Goal: Information Seeking & Learning: Understand process/instructions

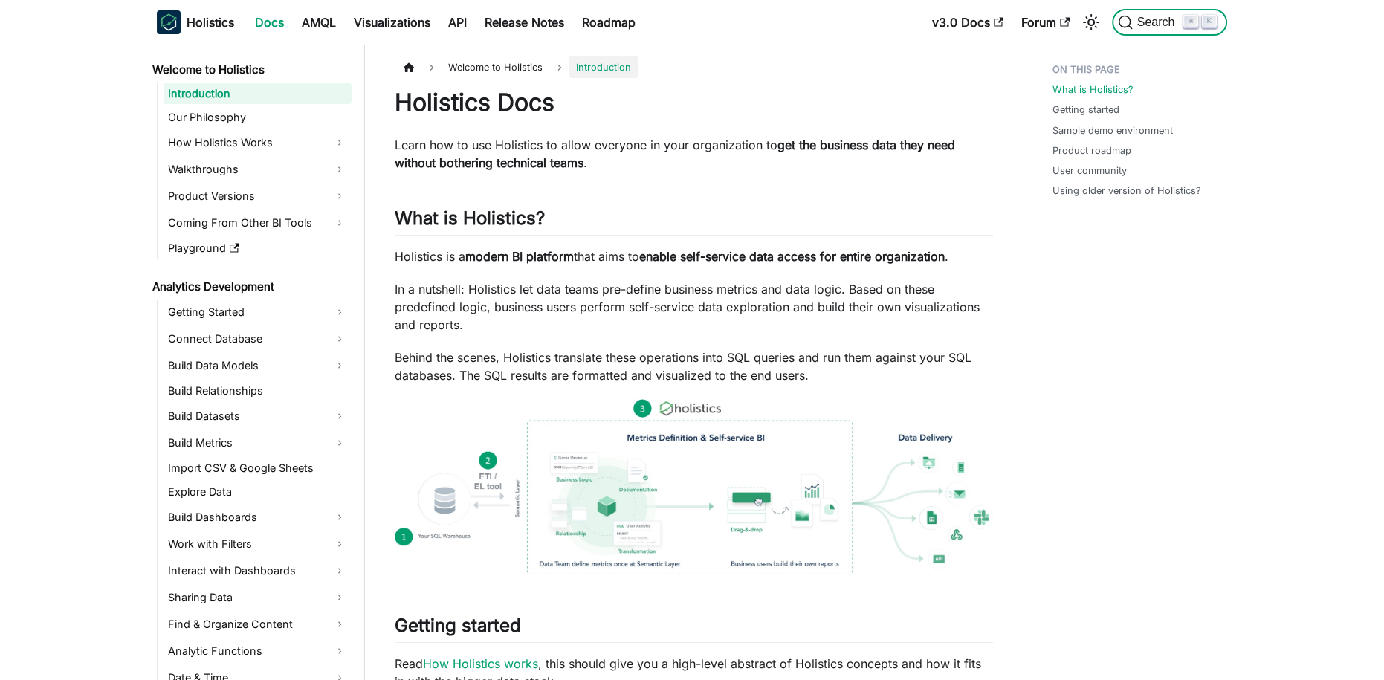
click at [1159, 19] on span "Search" at bounding box center [1158, 22] width 51 height 13
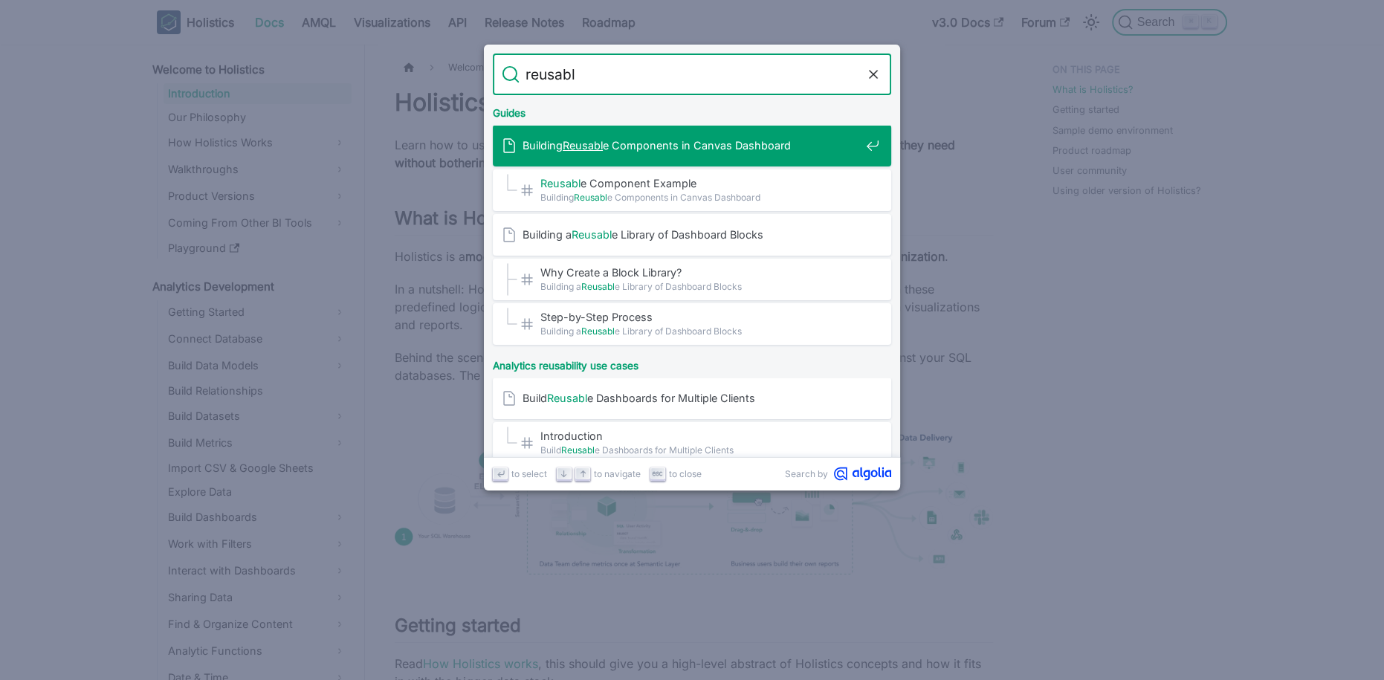
type input "reusable"
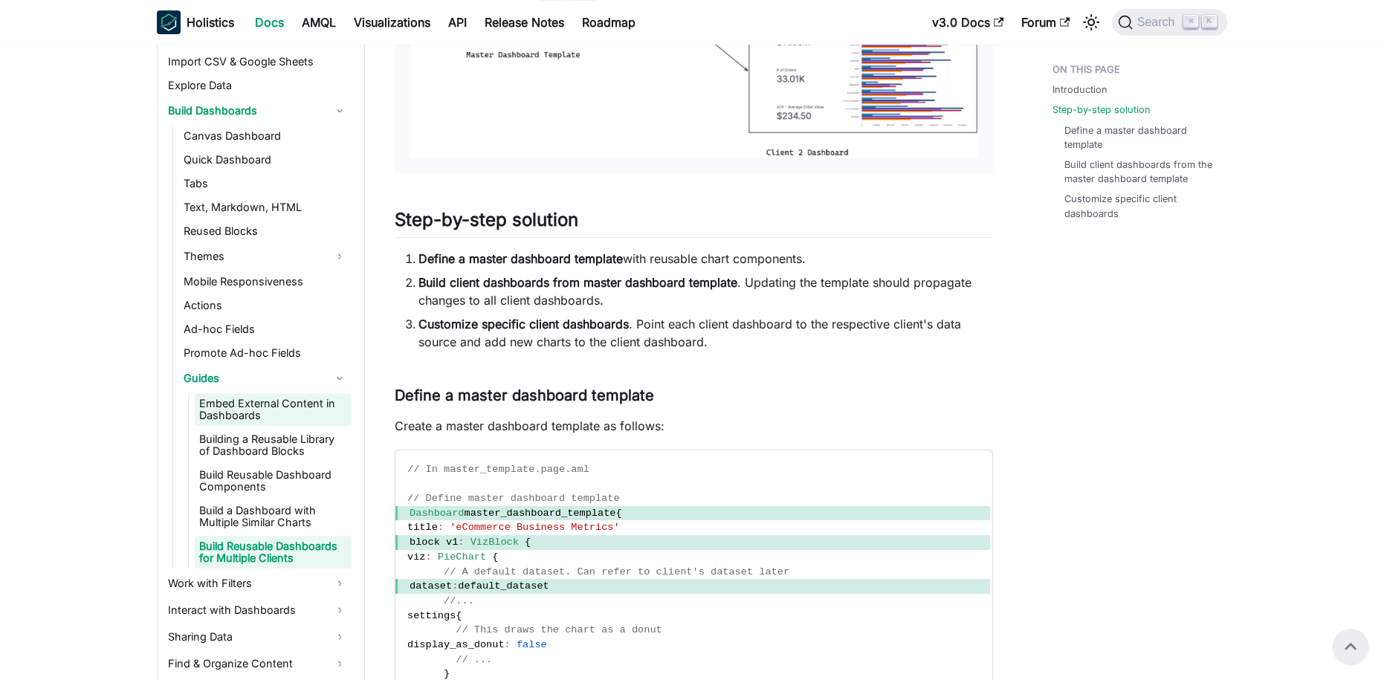
scroll to position [415, 0]
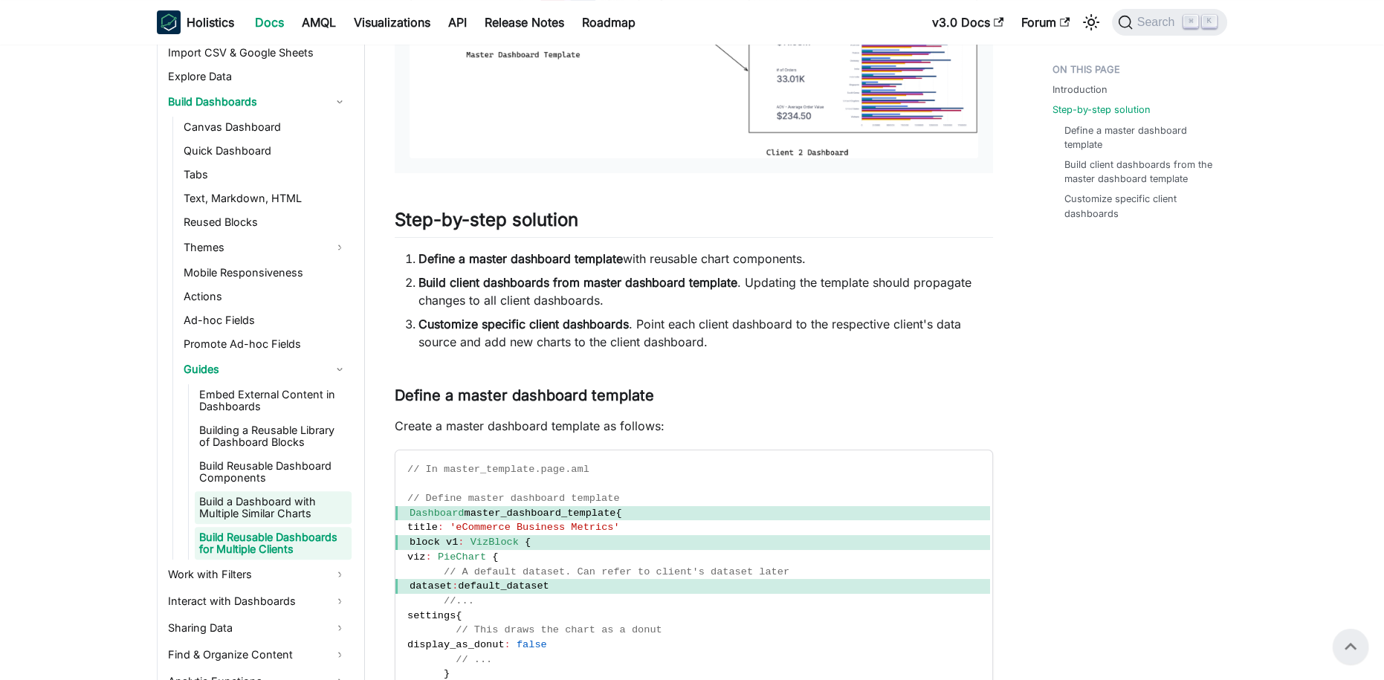
click at [259, 501] on link "Build a Dashboard with Multiple Similar Charts" at bounding box center [273, 507] width 157 height 33
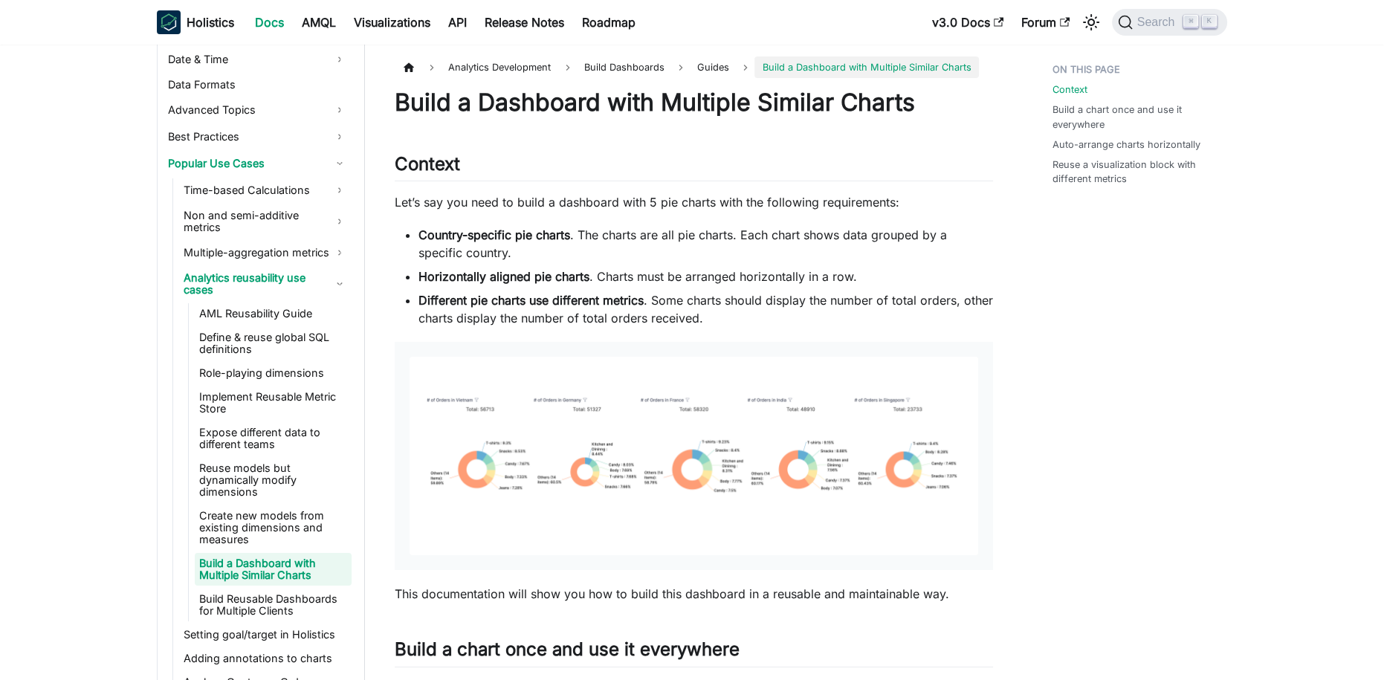
scroll to position [1066, 0]
click at [639, 438] on img at bounding box center [694, 456] width 569 height 198
click at [668, 458] on img at bounding box center [694, 456] width 569 height 198
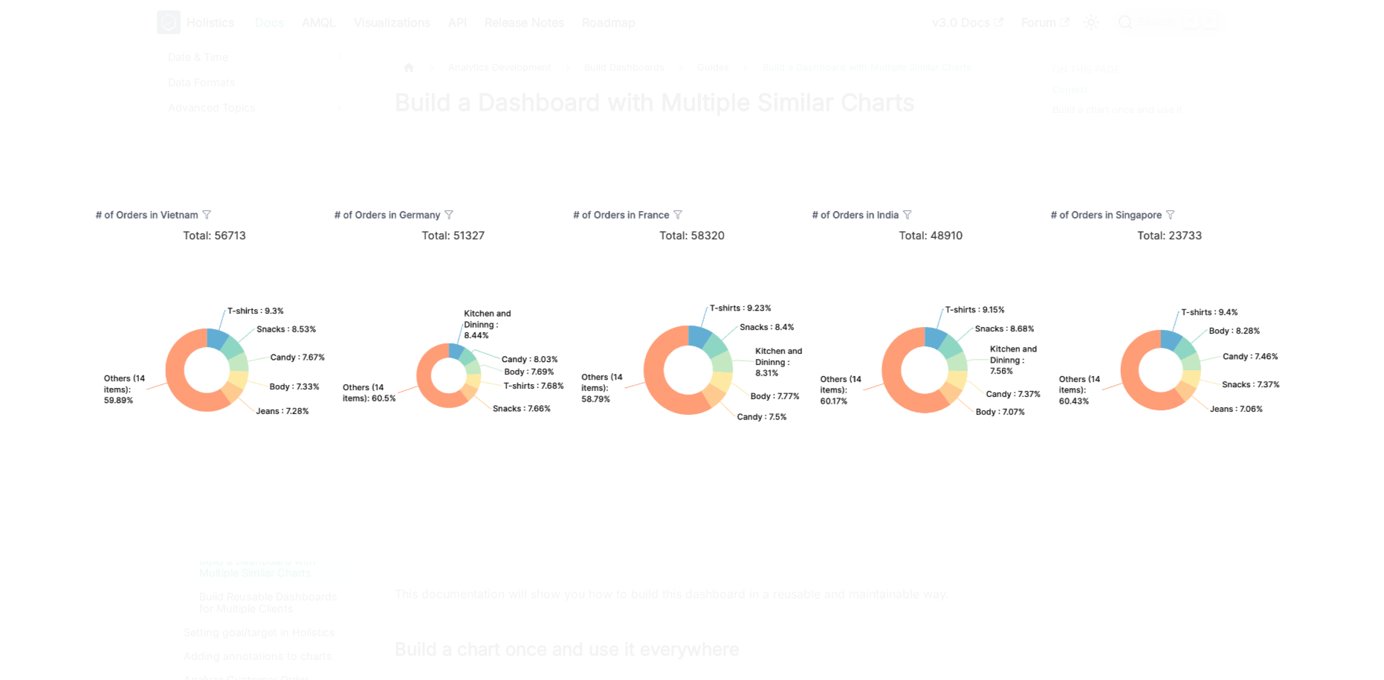
click at [178, 227] on img at bounding box center [692, 339] width 1270 height 443
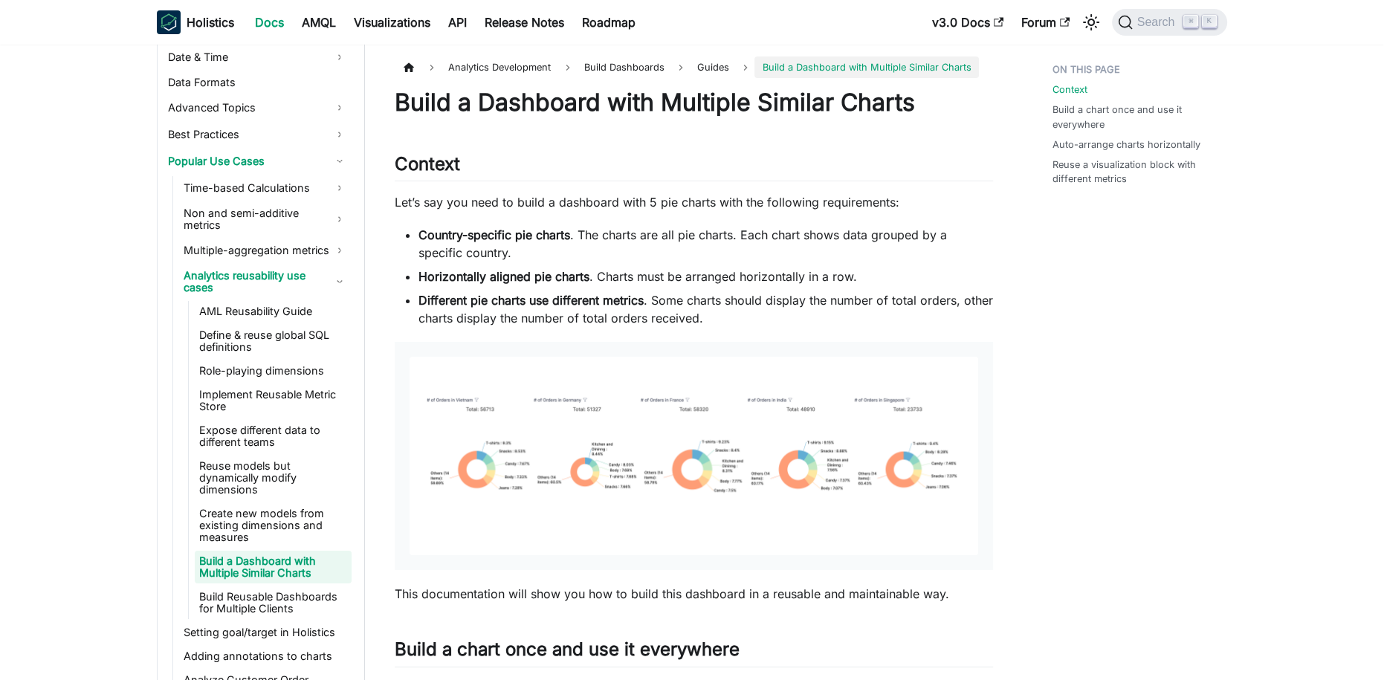
click at [566, 409] on img at bounding box center [694, 456] width 569 height 198
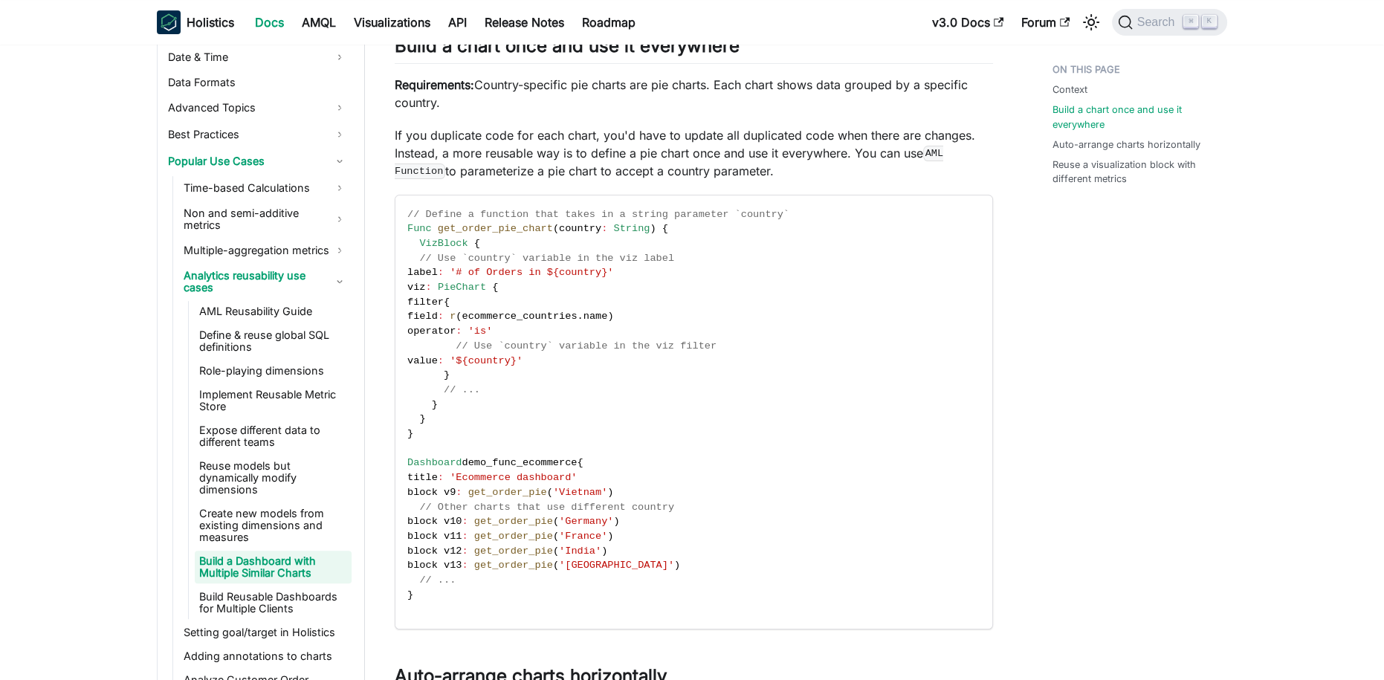
scroll to position [628, 0]
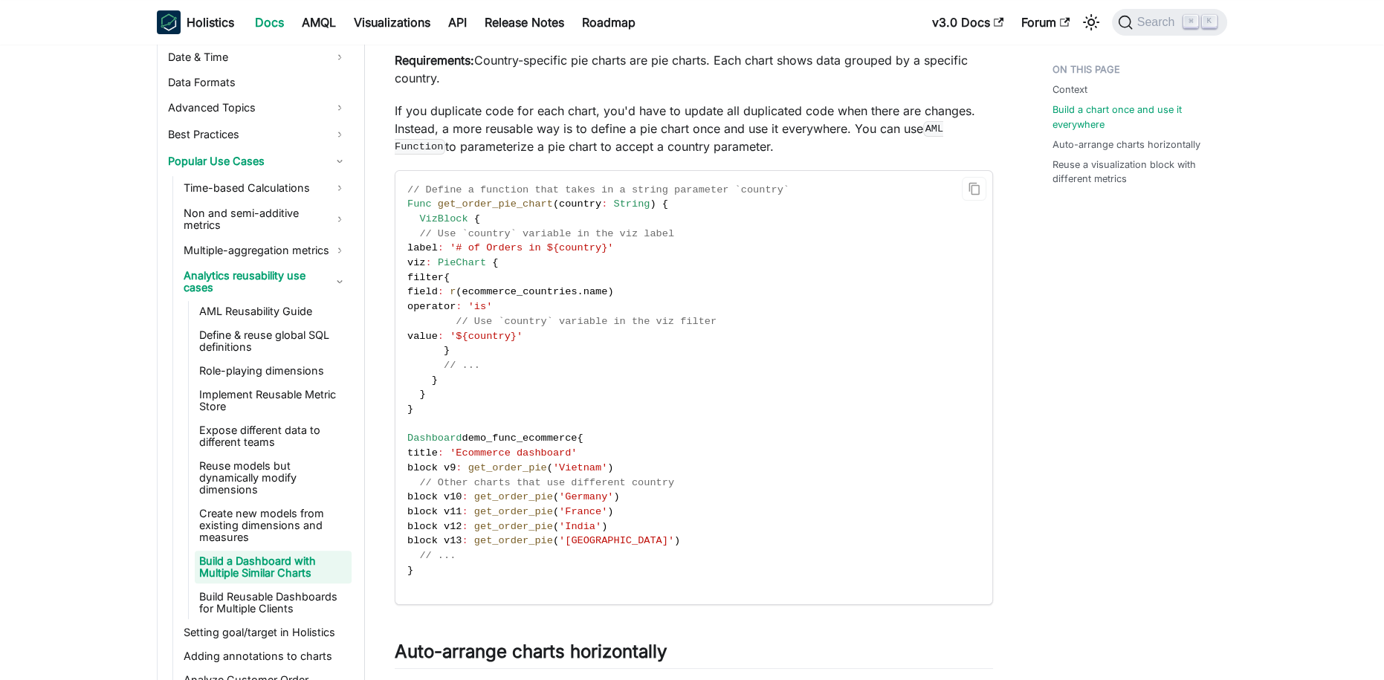
drag, startPoint x: 410, startPoint y: 201, endPoint x: 489, endPoint y: 213, distance: 80.4
click at [489, 213] on code "// Define a function that takes in a string parameter `country` Func get_order_…" at bounding box center [692, 388] width 595 height 434
drag, startPoint x: 441, startPoint y: 203, endPoint x: 536, endPoint y: 212, distance: 95.5
click at [536, 212] on code "// Define a function that takes in a string parameter `country` Func get_order_…" at bounding box center [692, 388] width 595 height 434
drag, startPoint x: 450, startPoint y: 275, endPoint x: 525, endPoint y: 311, distance: 83.4
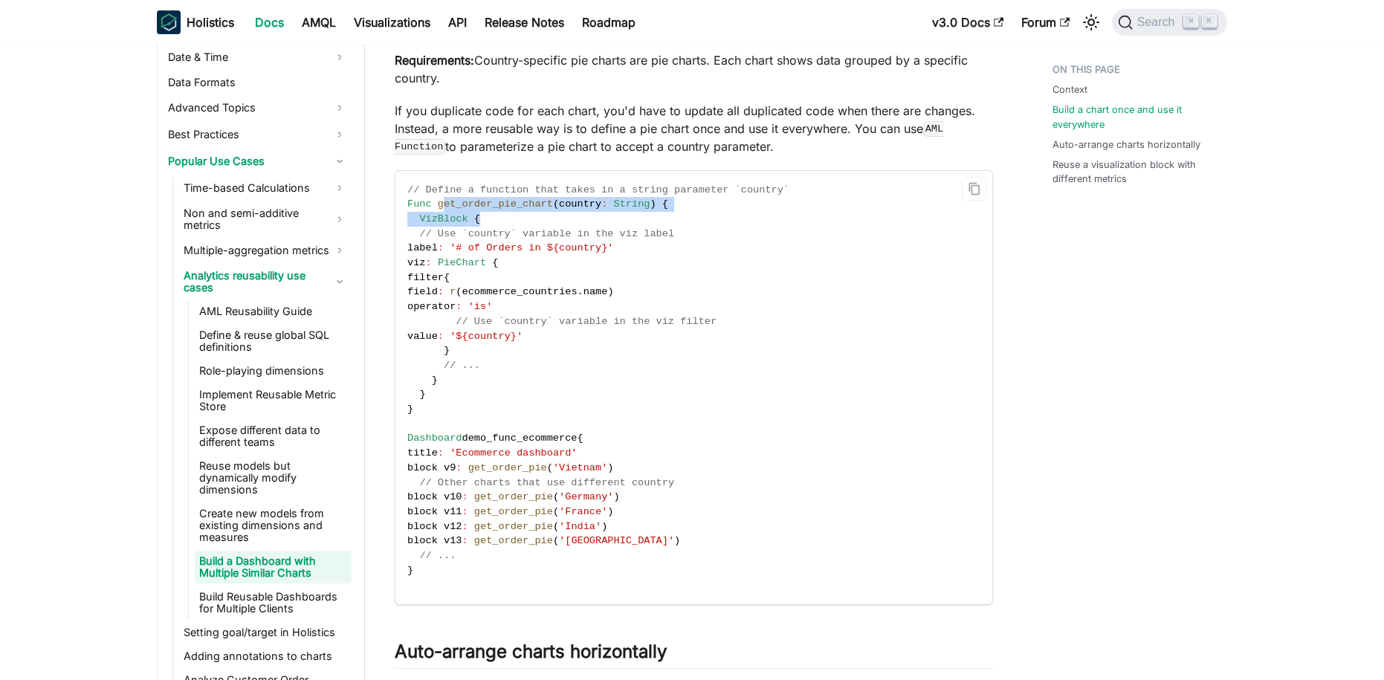
click at [525, 311] on code "// Define a function that takes in a string parameter `country` Func get_order_…" at bounding box center [692, 388] width 595 height 434
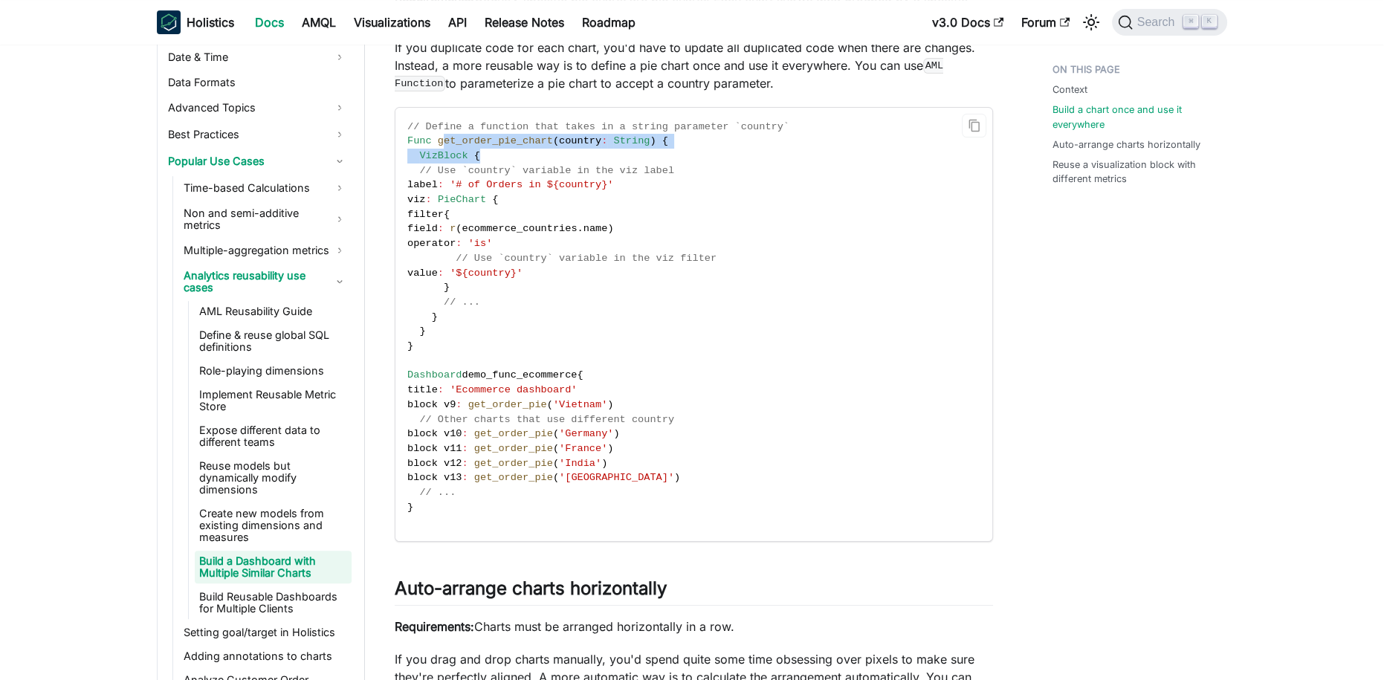
scroll to position [718, 0]
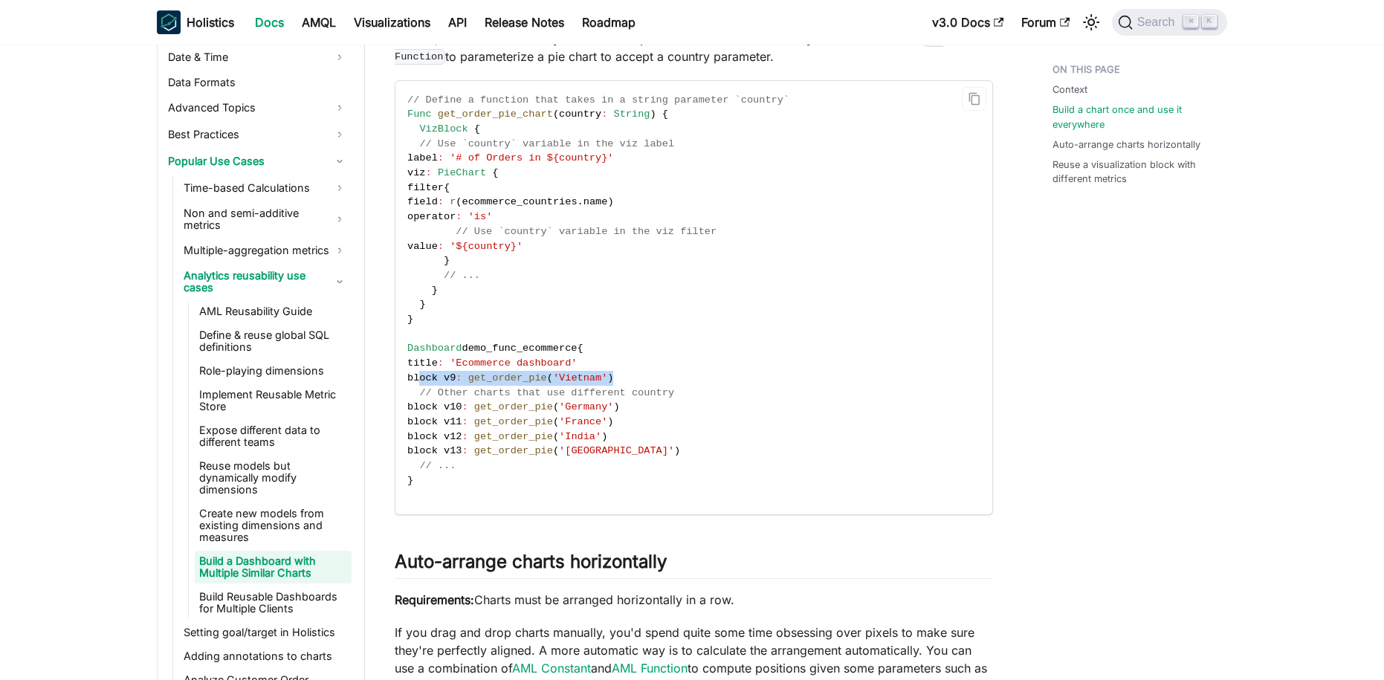
drag, startPoint x: 421, startPoint y: 378, endPoint x: 667, endPoint y: 371, distance: 246.1
click at [667, 371] on code "// Define a function that takes in a string parameter `country` Func get_order_…" at bounding box center [692, 298] width 595 height 434
click at [600, 375] on span "'Vietnam'" at bounding box center [580, 377] width 54 height 11
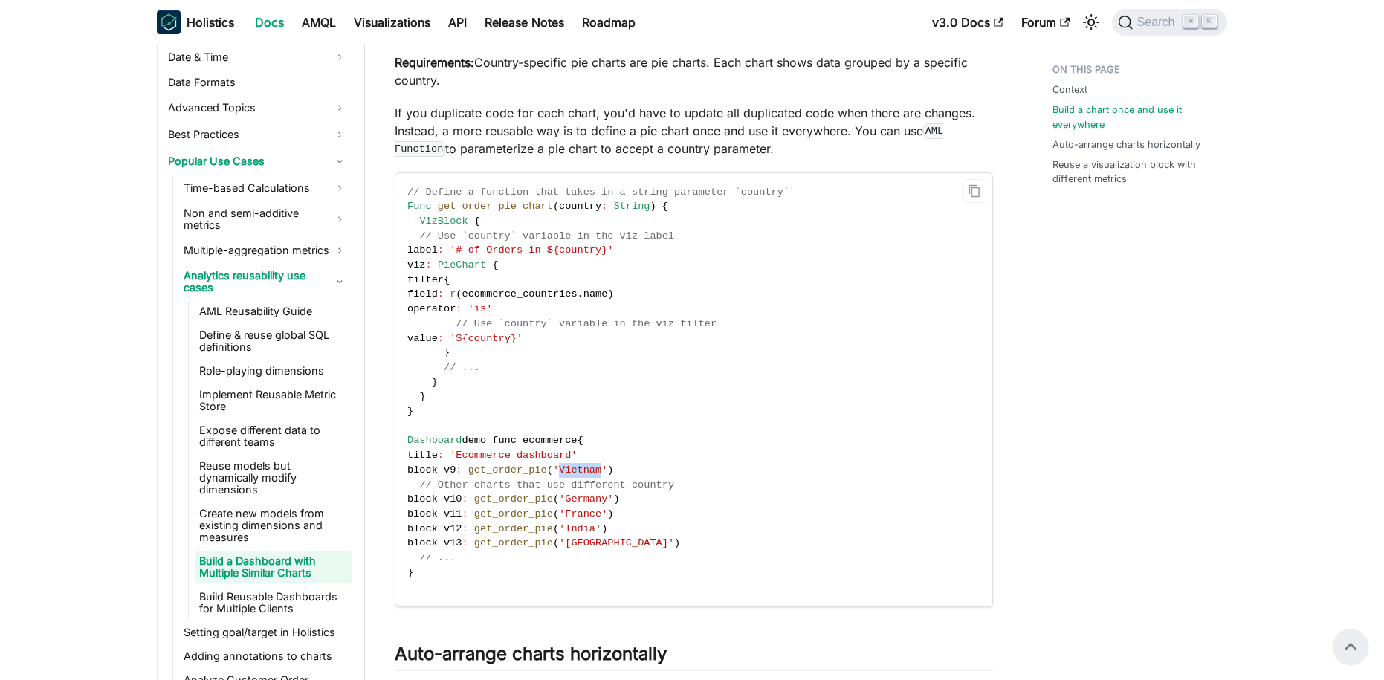
scroll to position [625, 0]
click at [269, 586] on link "Build Reusable Dashboards for Multiple Clients" at bounding box center [273, 602] width 157 height 33
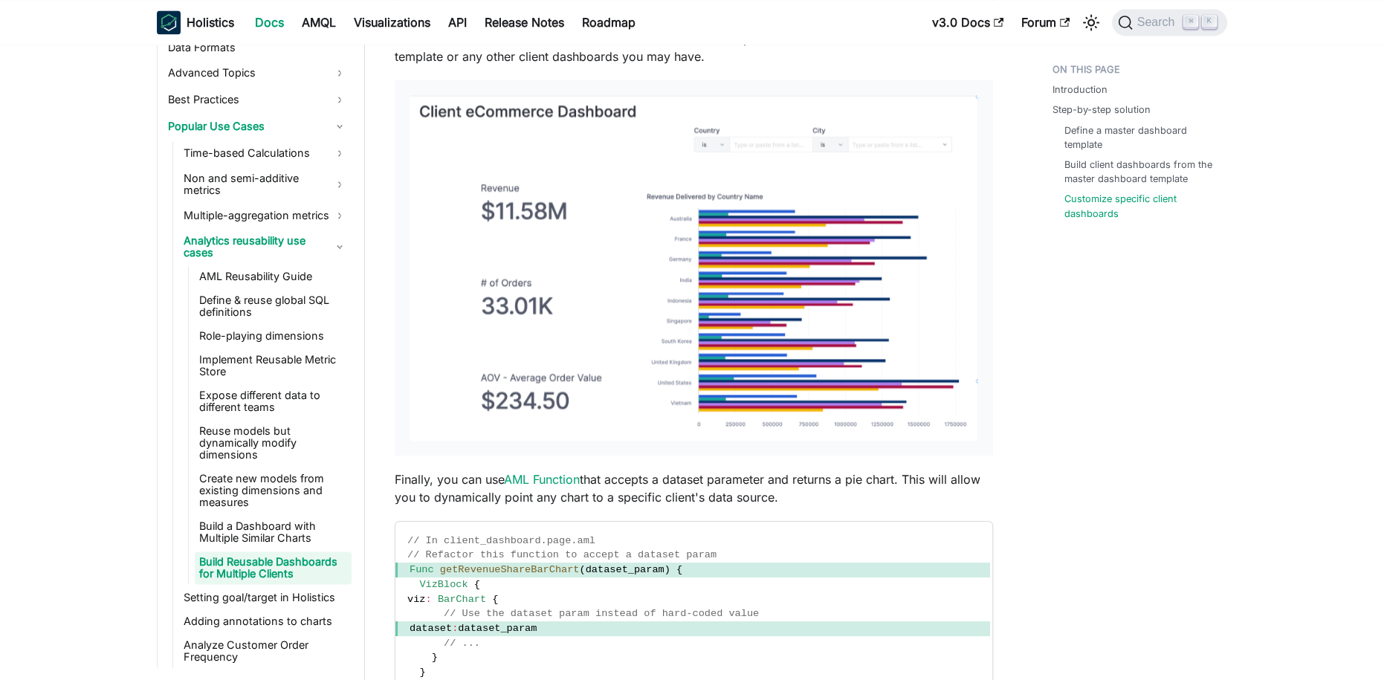
scroll to position [3025, 0]
